Goal: Task Accomplishment & Management: Manage account settings

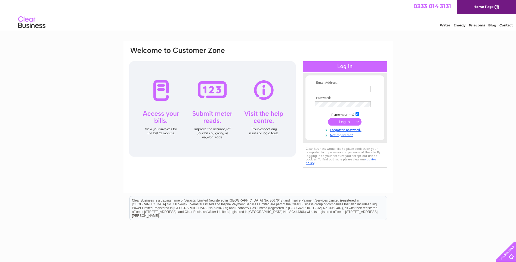
type input "[EMAIL_ADDRESS][DOMAIN_NAME]"
click at [337, 121] on input "submit" at bounding box center [344, 122] width 33 height 8
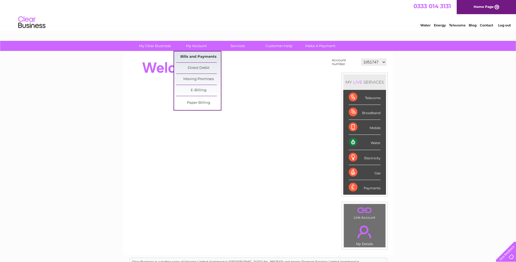
click at [197, 58] on link "Bills and Payments" at bounding box center [198, 56] width 45 height 11
